Goal: Transaction & Acquisition: Purchase product/service

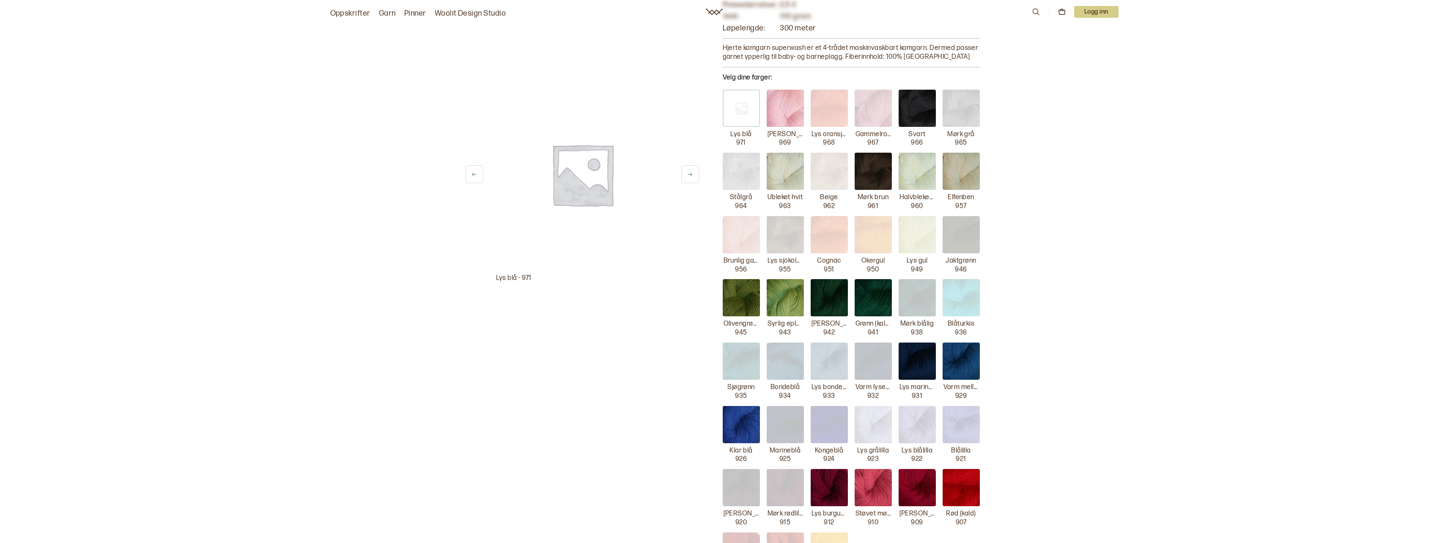
scroll to position [169, 0]
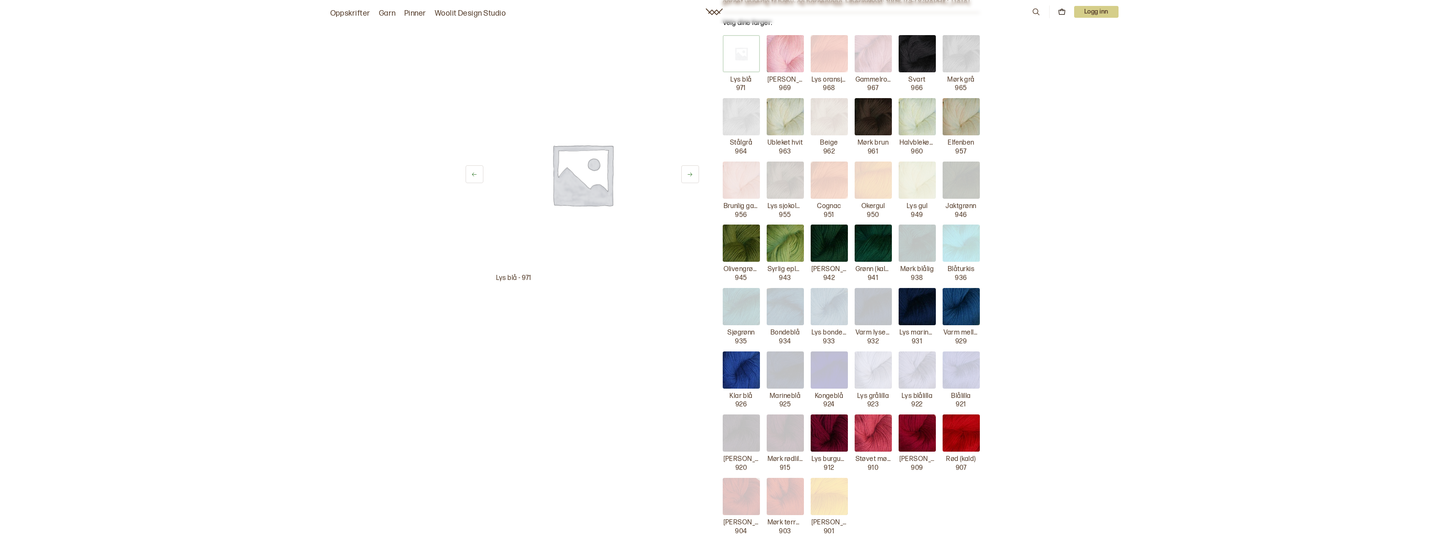
click at [829, 244] on img at bounding box center [829, 243] width 37 height 37
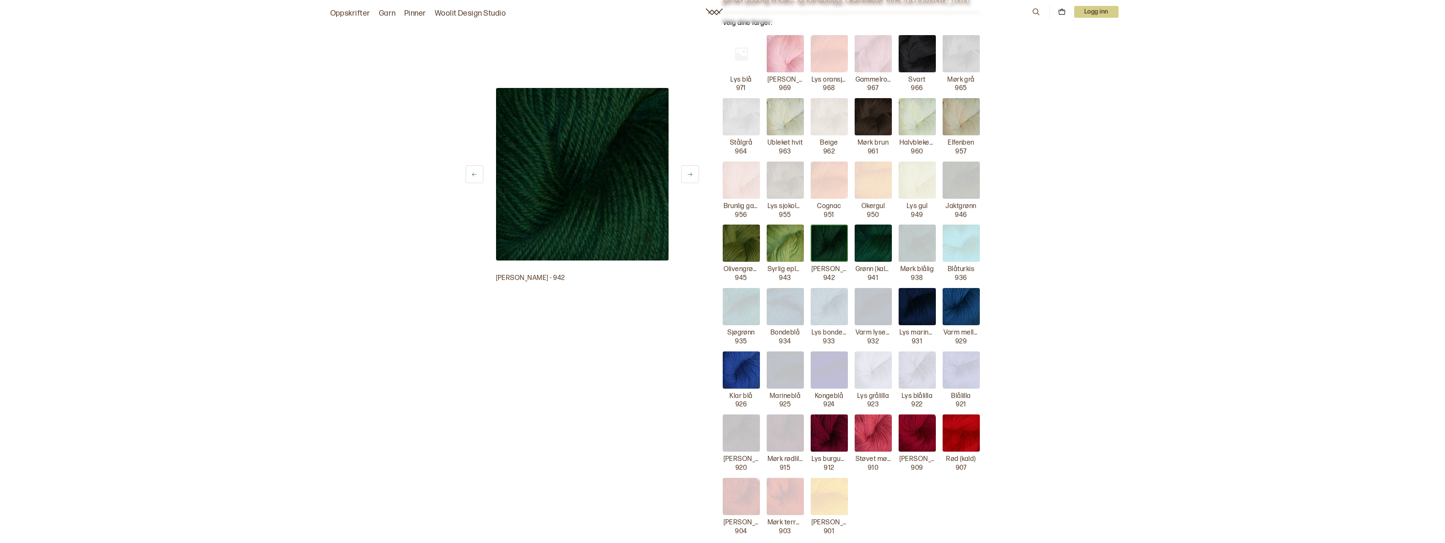
click at [866, 246] on img at bounding box center [873, 243] width 37 height 37
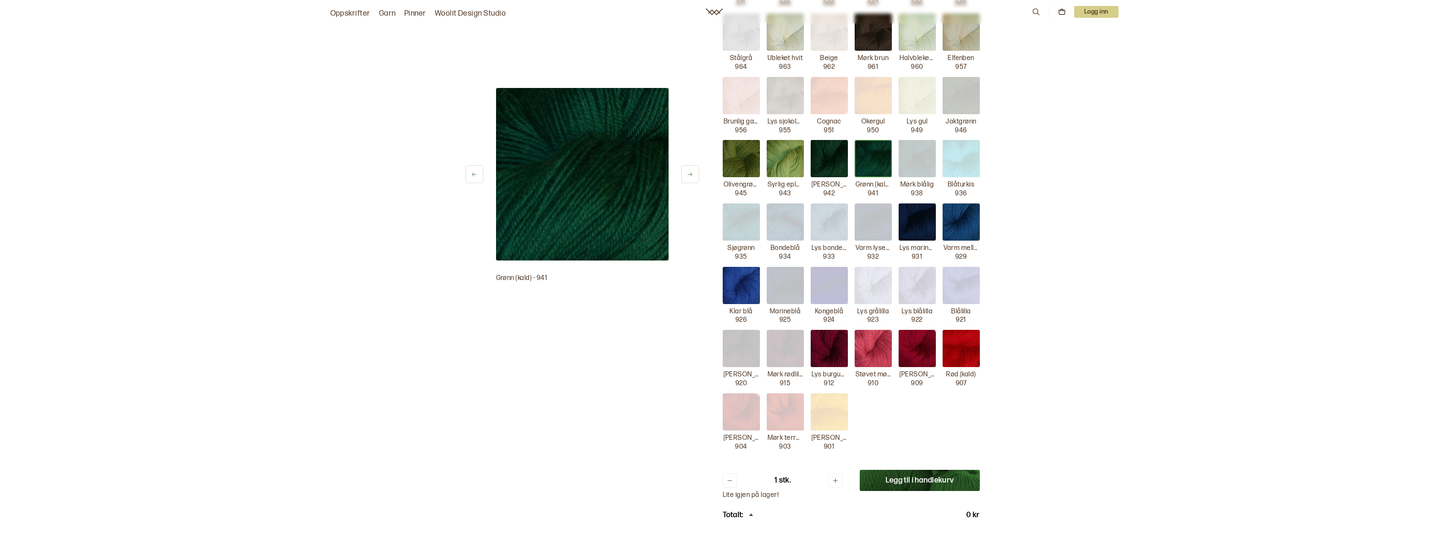
scroll to position [296, 0]
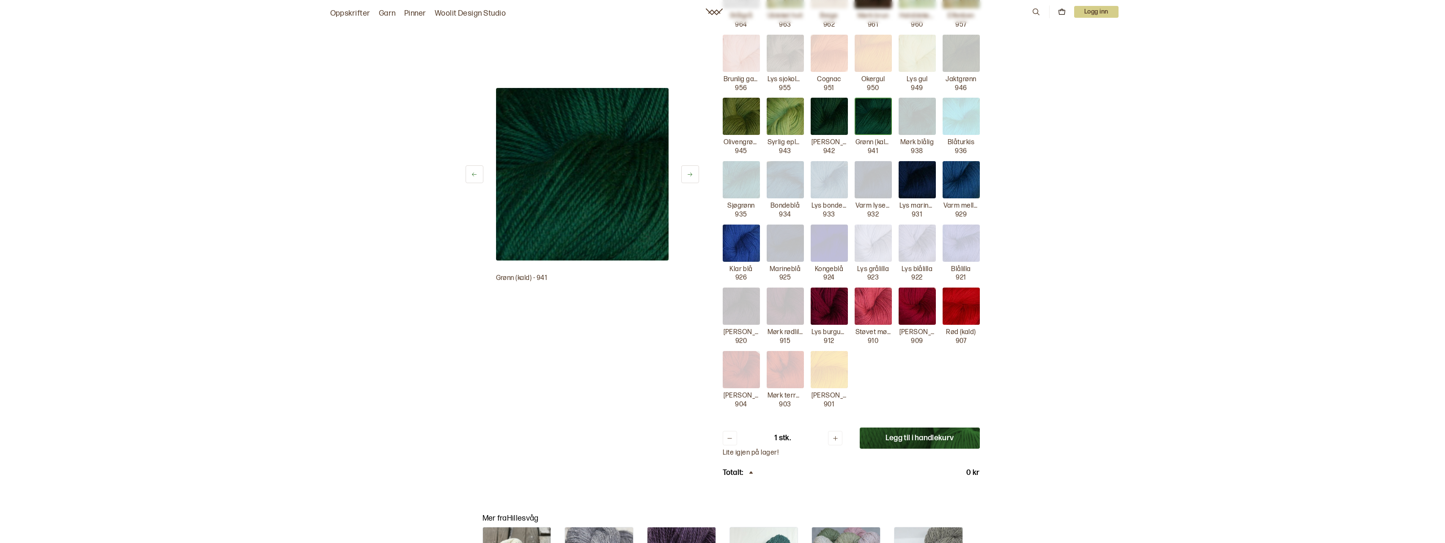
click at [878, 438] on button "Legg til i handlekurv" at bounding box center [920, 438] width 120 height 21
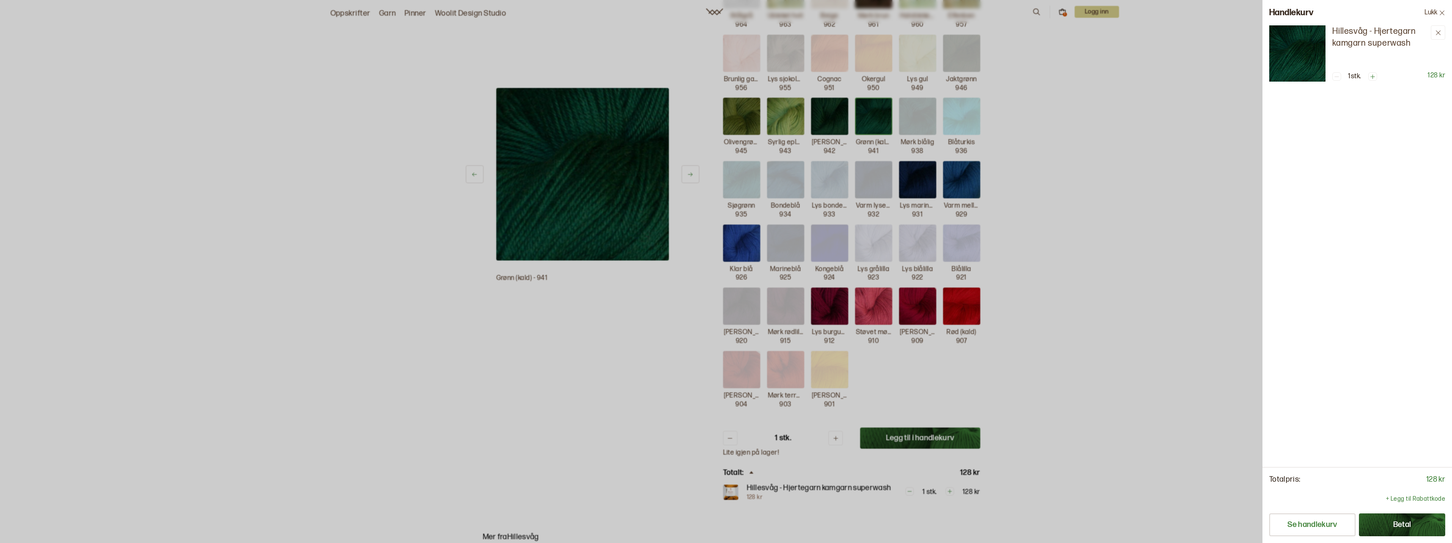
click at [1044, 374] on div at bounding box center [726, 271] width 1452 height 543
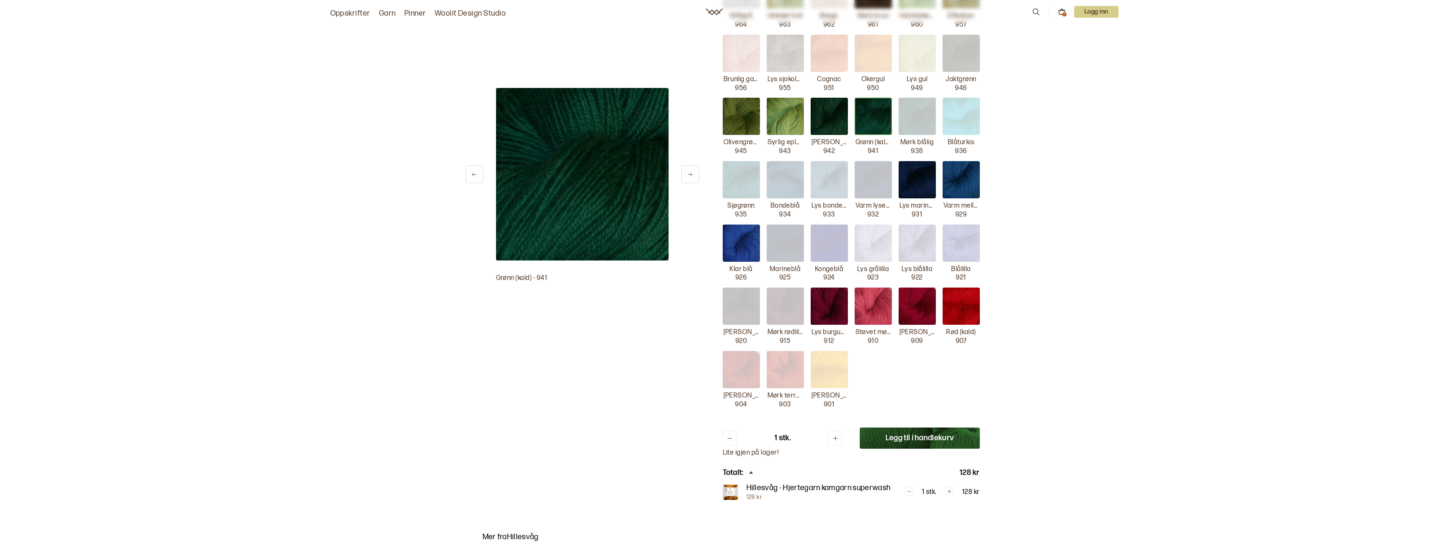
click at [729, 494] on img at bounding box center [730, 492] width 15 height 15
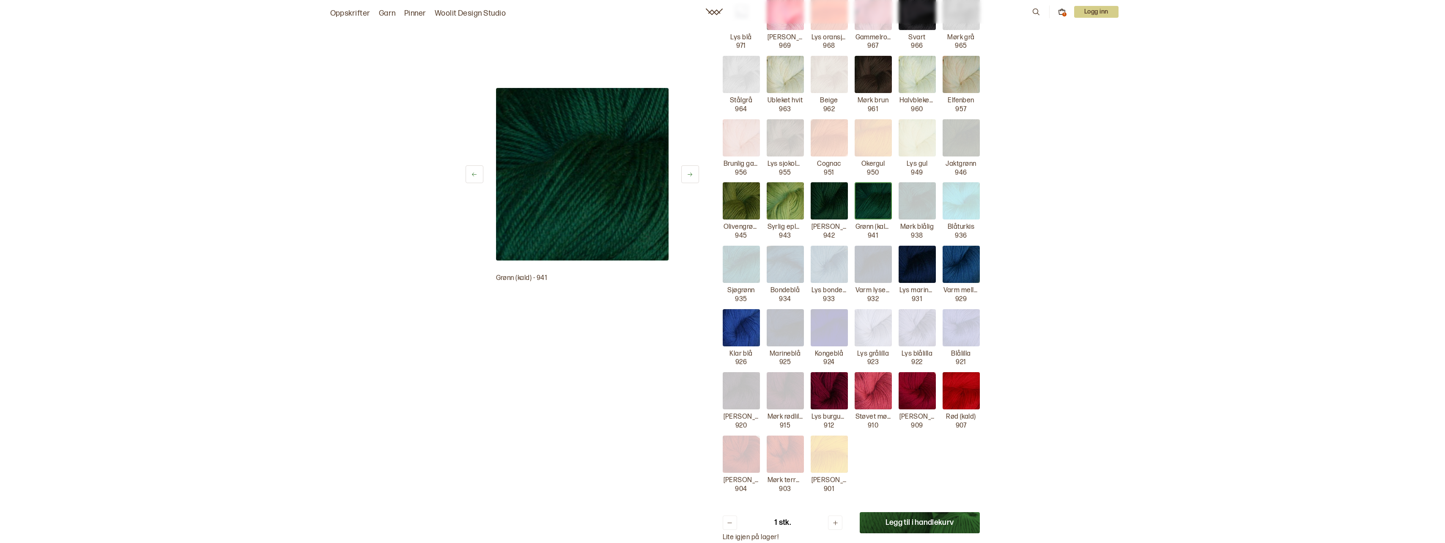
scroll to position [254, 0]
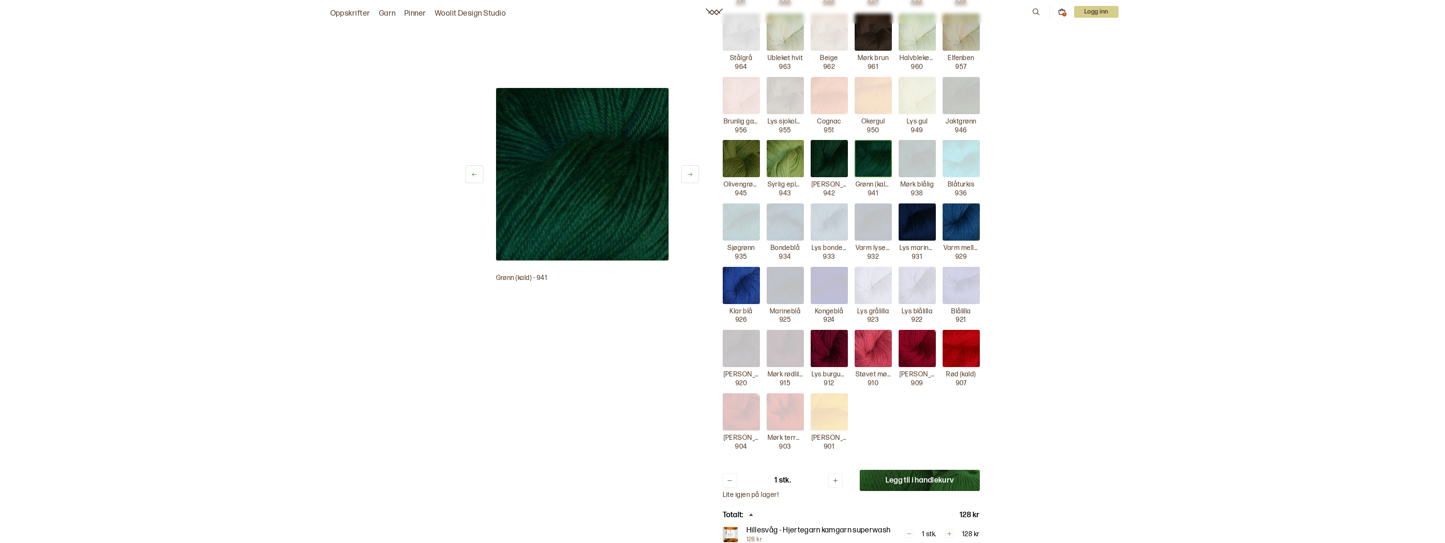
click at [960, 354] on img at bounding box center [961, 348] width 37 height 37
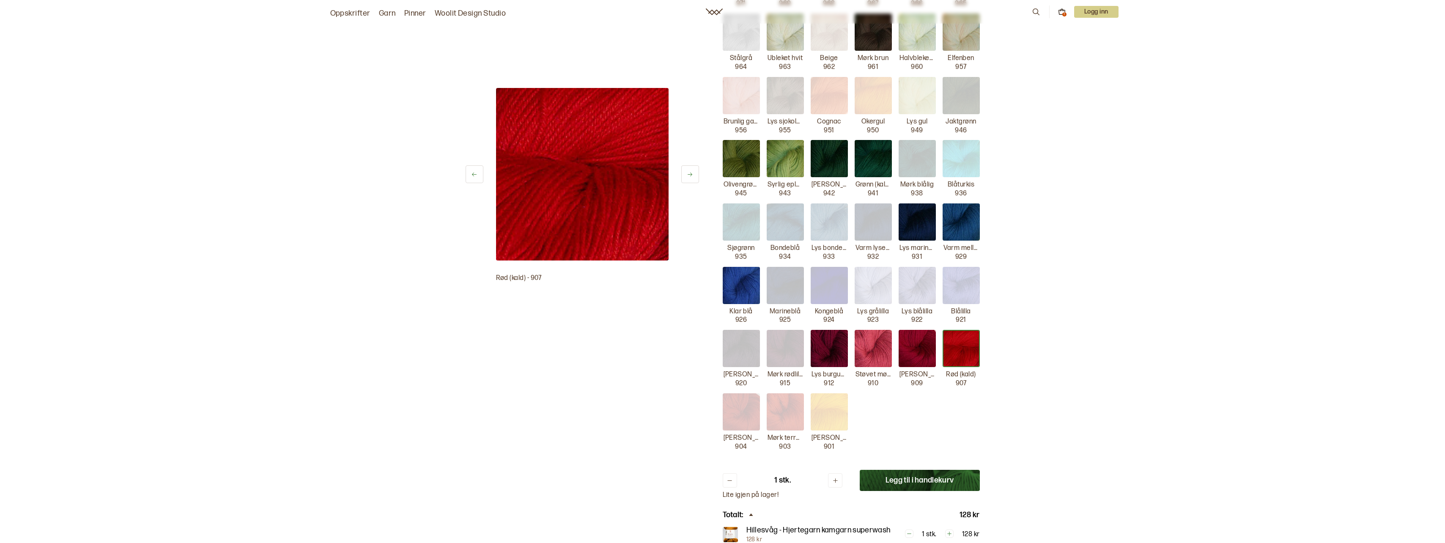
click at [861, 481] on button "Legg til i handlekurv" at bounding box center [920, 480] width 120 height 21
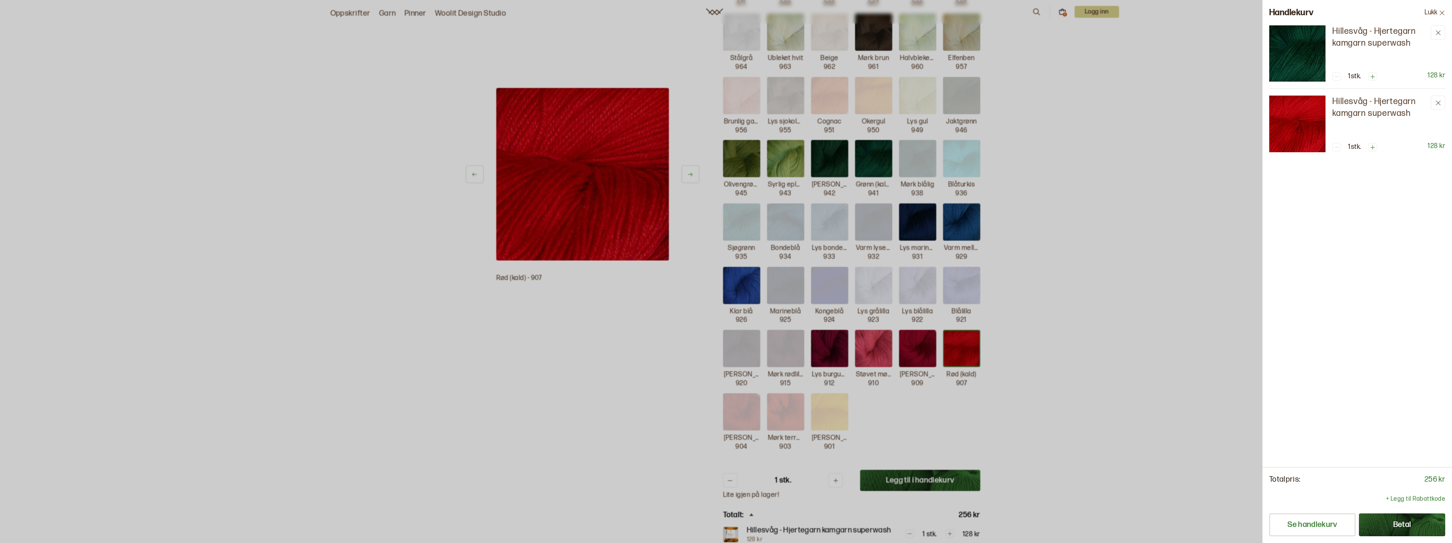
click at [1060, 304] on div at bounding box center [726, 271] width 1452 height 543
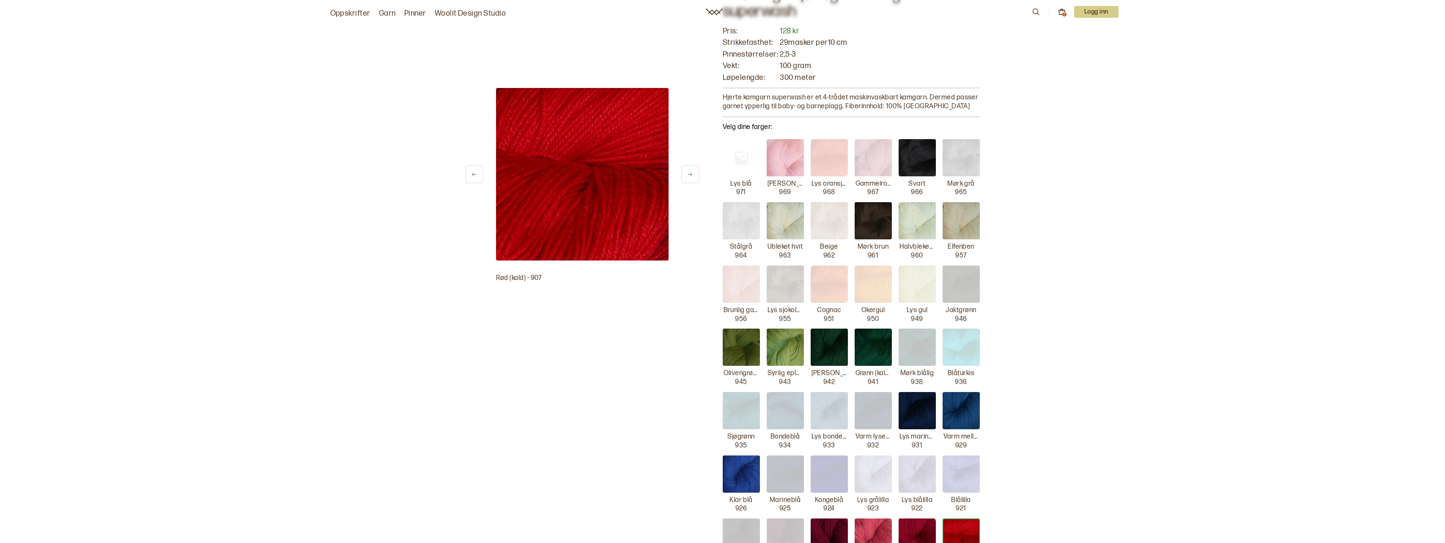
scroll to position [0, 0]
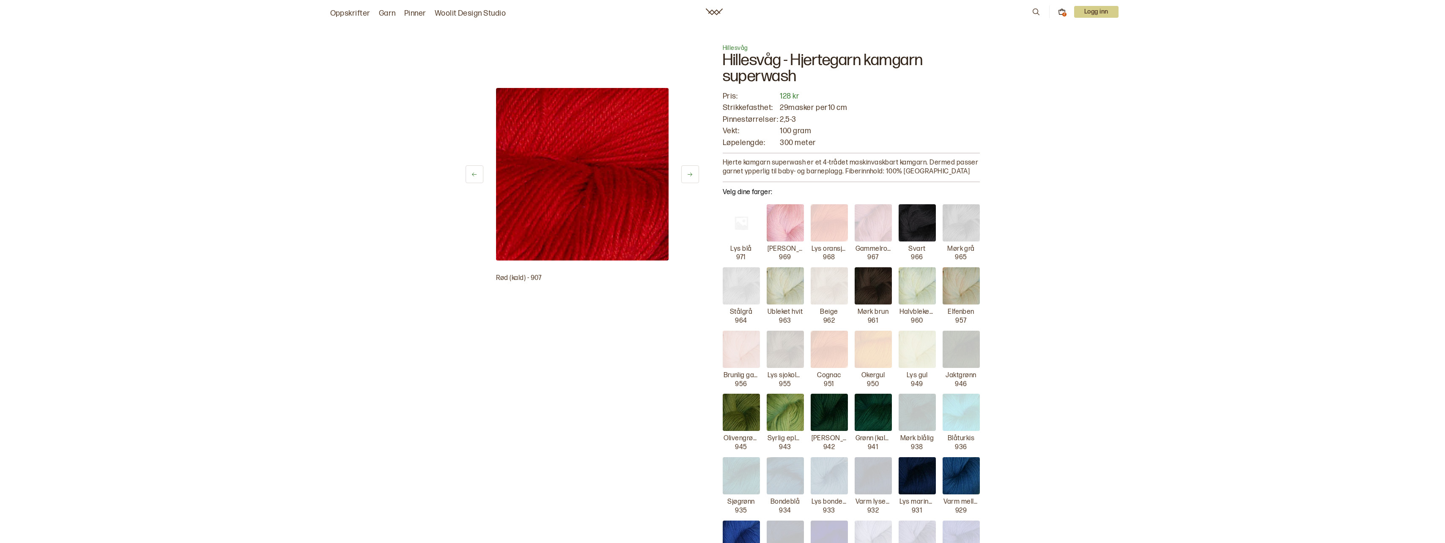
click at [873, 417] on img at bounding box center [873, 412] width 37 height 37
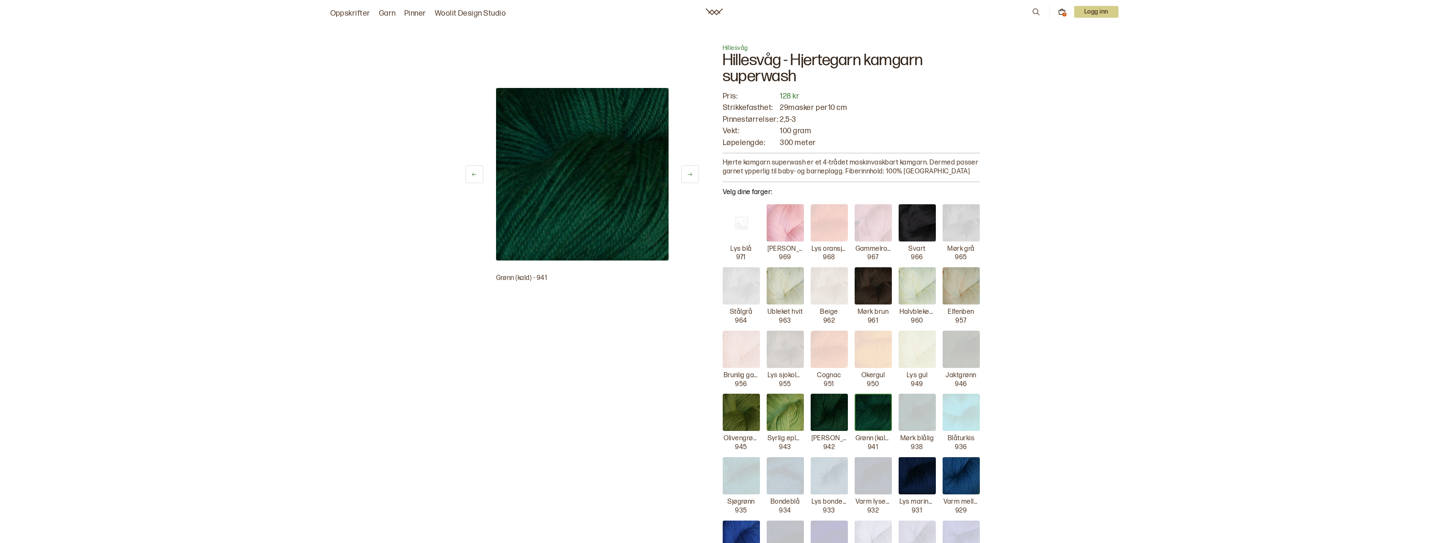
click at [831, 417] on img at bounding box center [829, 412] width 37 height 37
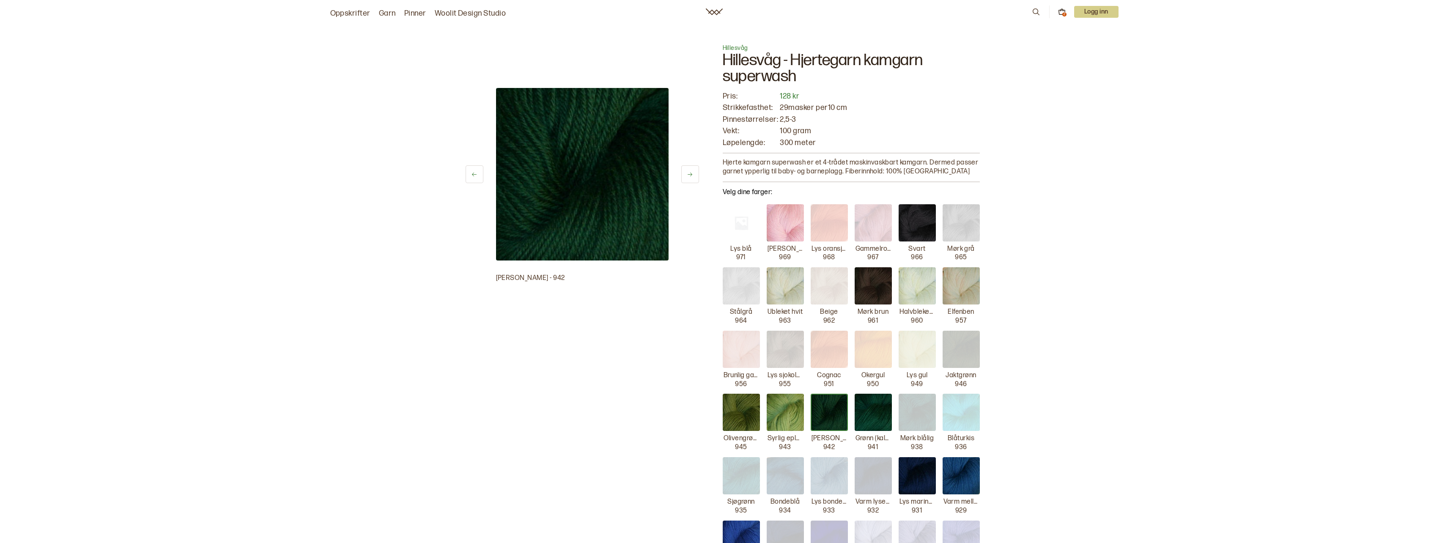
click at [867, 418] on img at bounding box center [873, 412] width 37 height 37
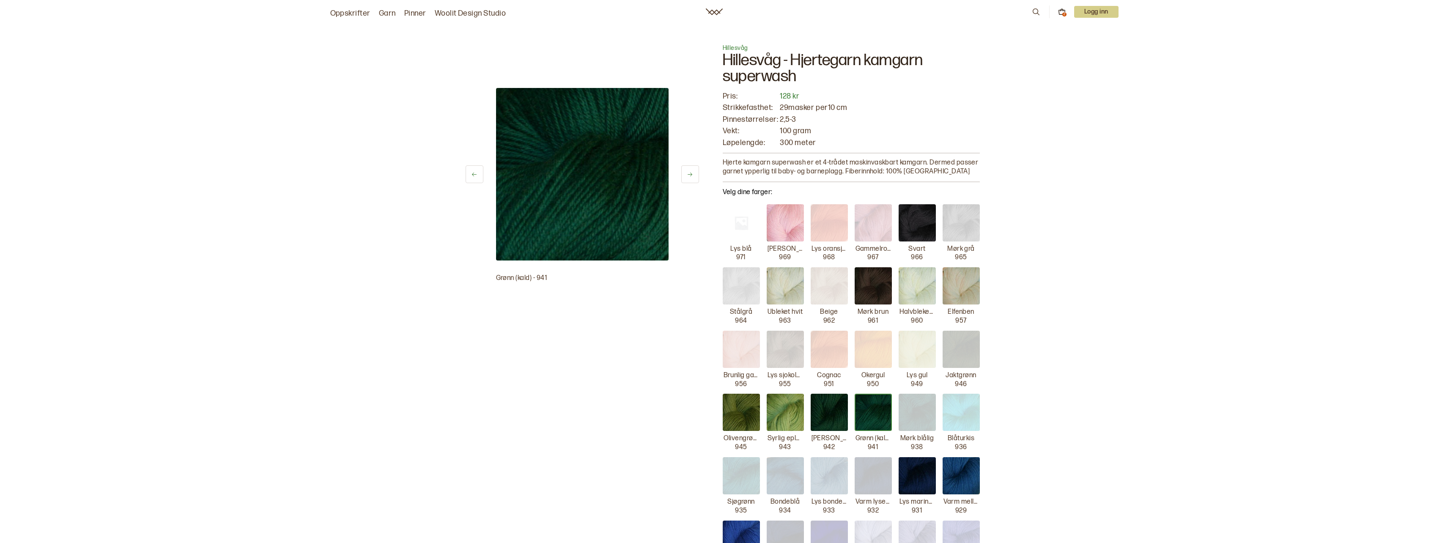
click at [1060, 12] on icon at bounding box center [1062, 12] width 8 height 8
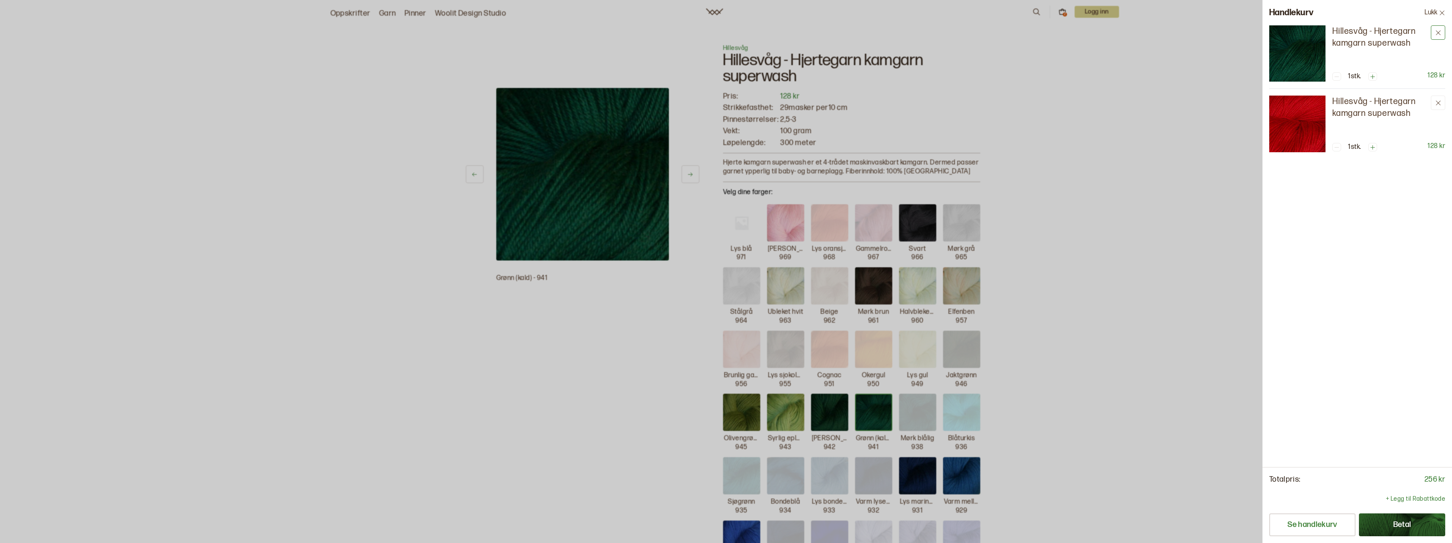
click at [1440, 32] on icon at bounding box center [1438, 33] width 6 height 6
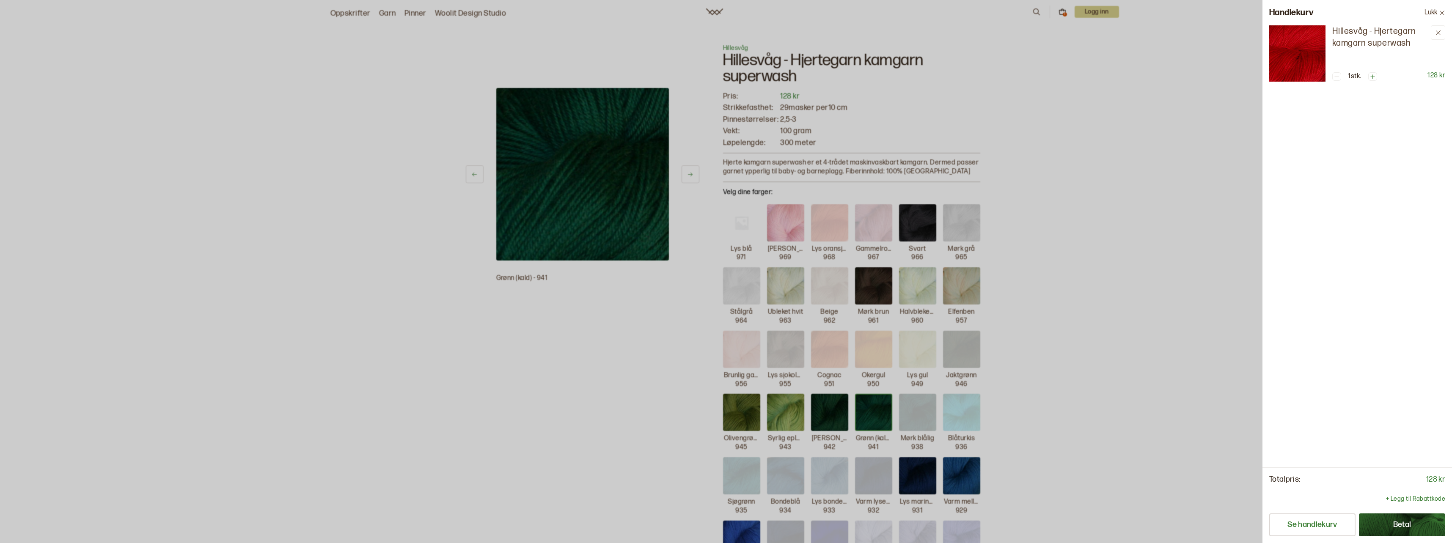
click at [1440, 32] on icon at bounding box center [1438, 33] width 6 height 6
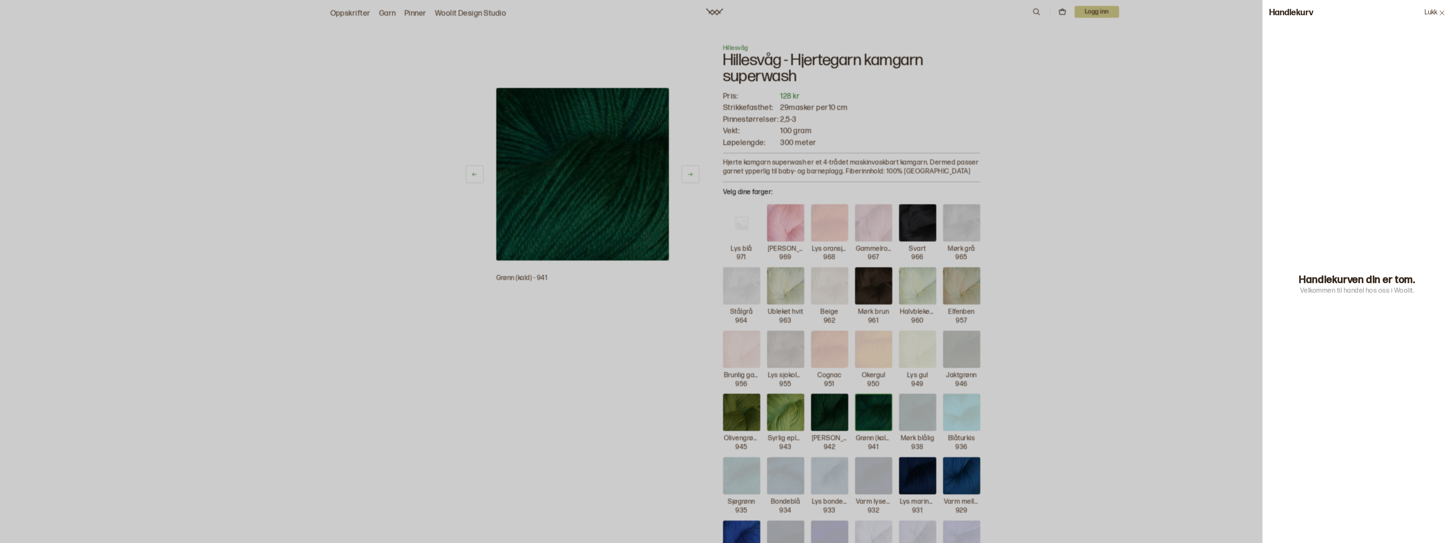
click at [1430, 11] on button "Lukk" at bounding box center [1434, 12] width 34 height 25
